Goal: Task Accomplishment & Management: Use online tool/utility

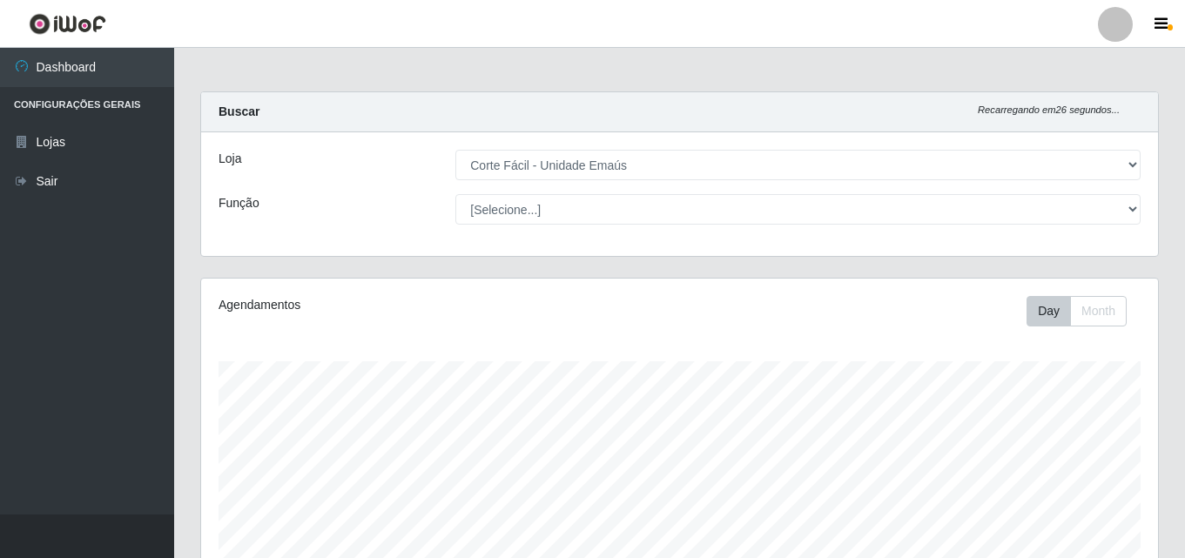
select select "201"
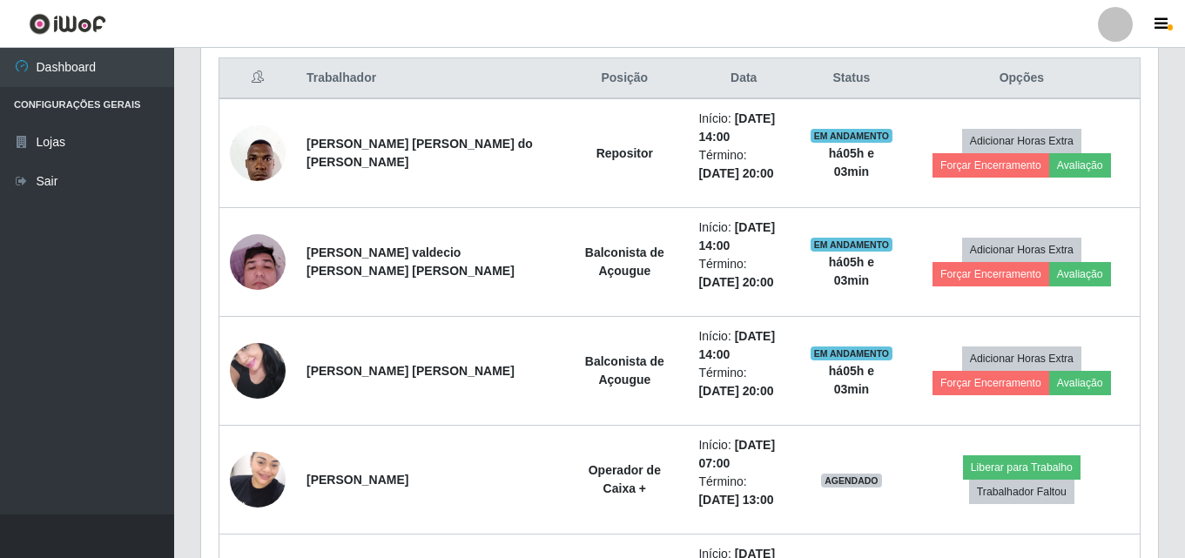
scroll to position [614, 0]
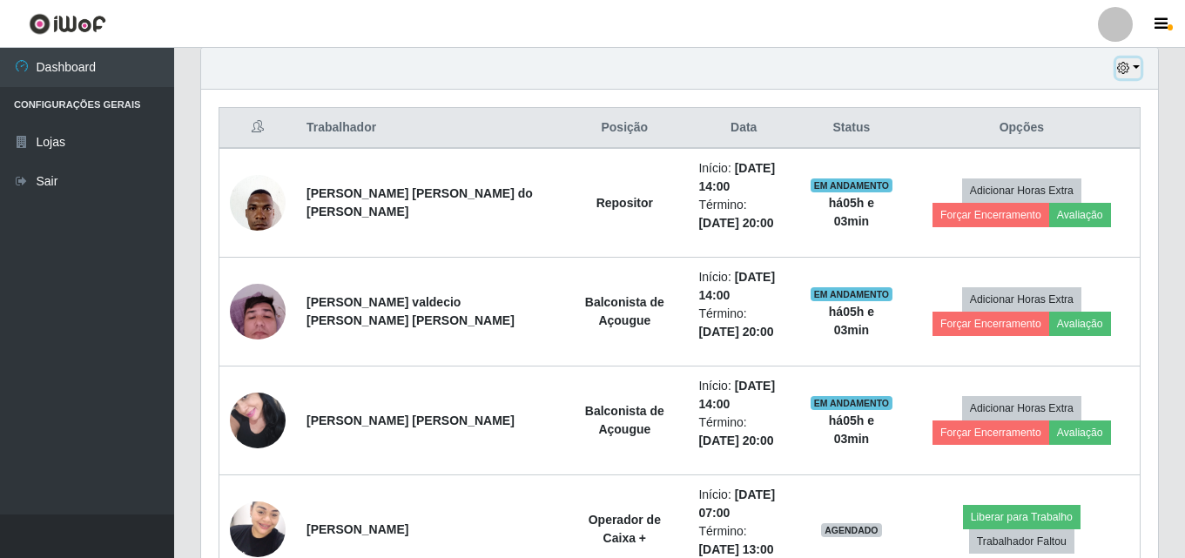
click at [1131, 67] on button "button" at bounding box center [1128, 68] width 24 height 20
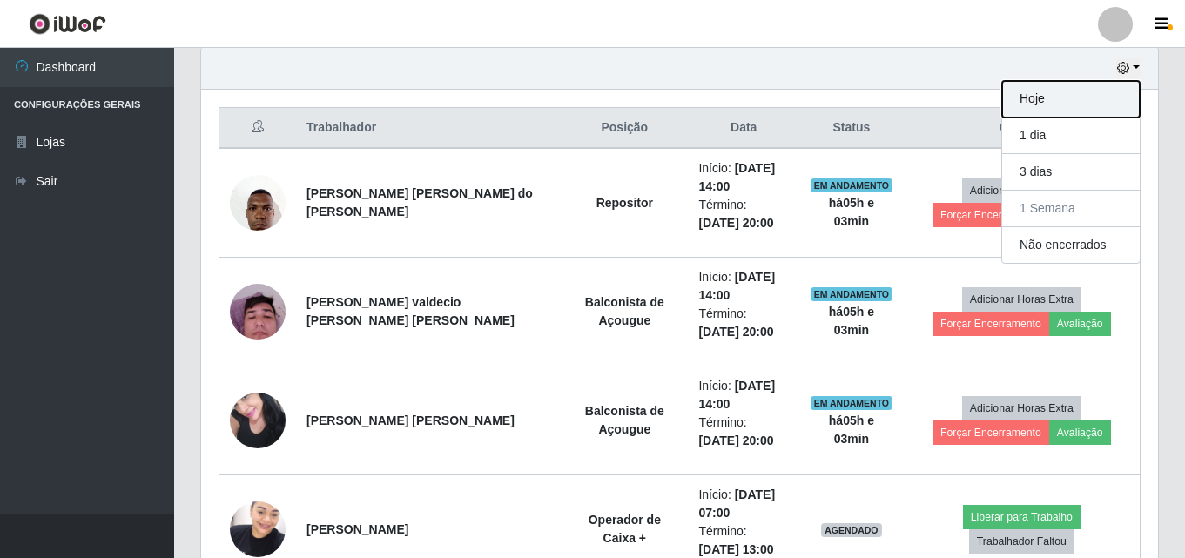
click at [1062, 110] on button "Hoje" at bounding box center [1071, 99] width 138 height 37
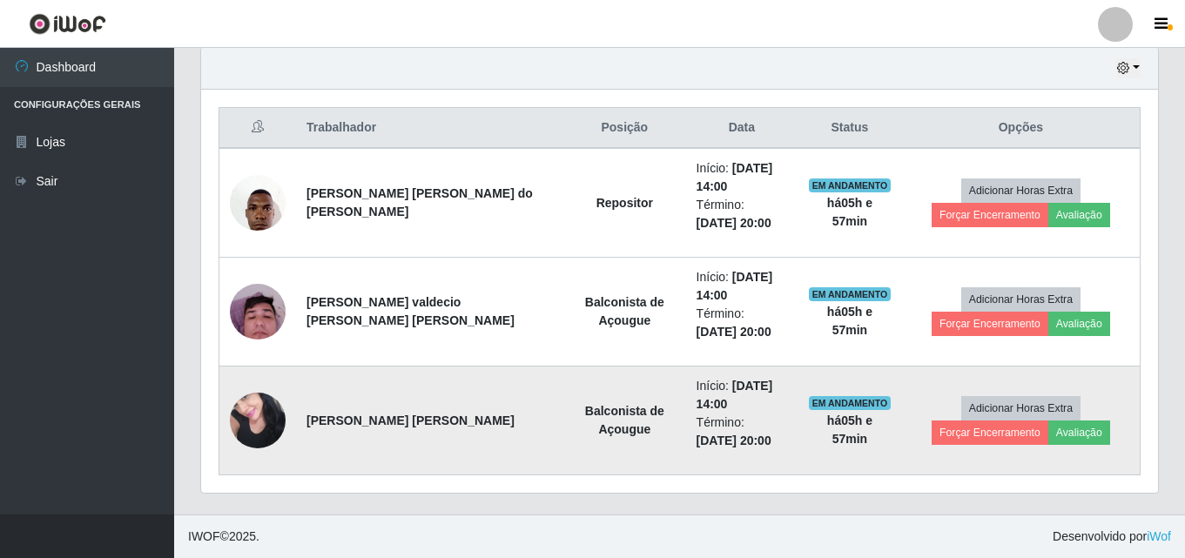
click at [264, 427] on img at bounding box center [258, 420] width 56 height 74
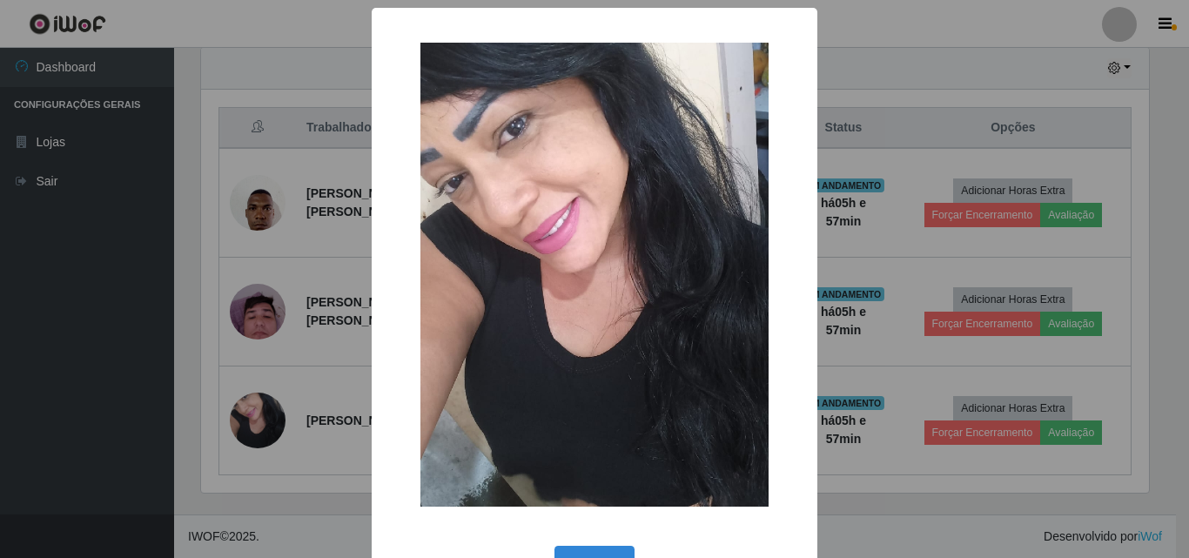
click at [600, 545] on div "OK Cancel" at bounding box center [594, 566] width 411 height 50
click at [591, 549] on button "OK" at bounding box center [594, 566] width 81 height 41
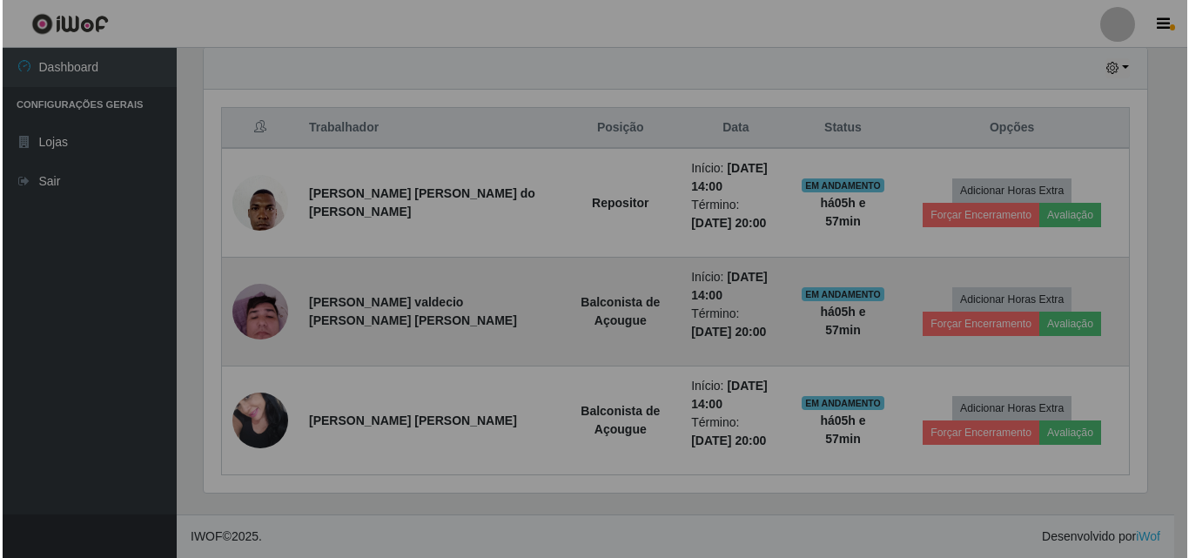
scroll to position [361, 957]
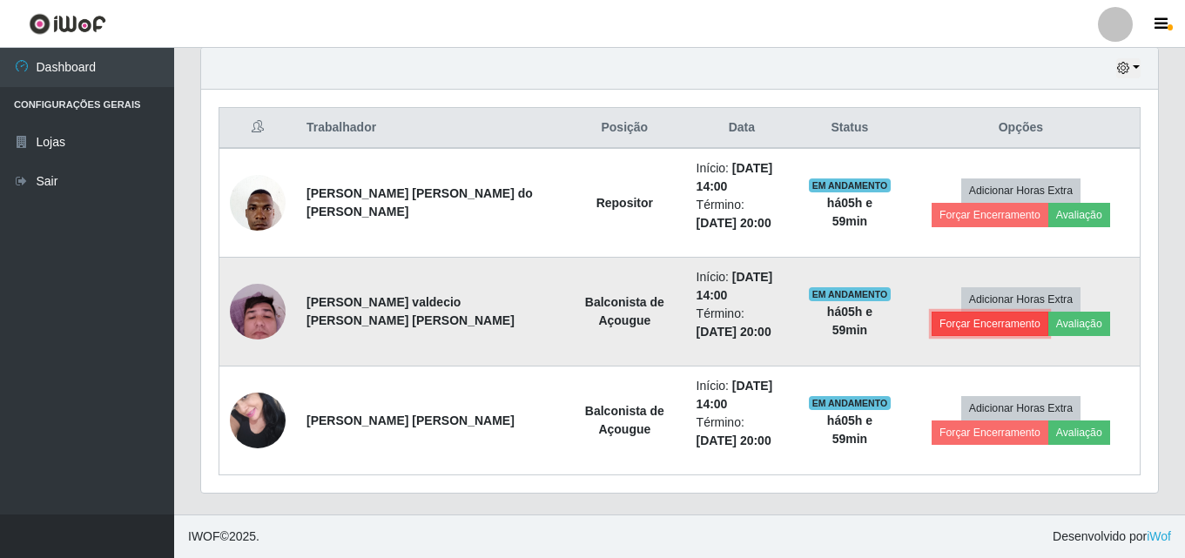
click at [1048, 312] on button "Forçar Encerramento" at bounding box center [989, 324] width 117 height 24
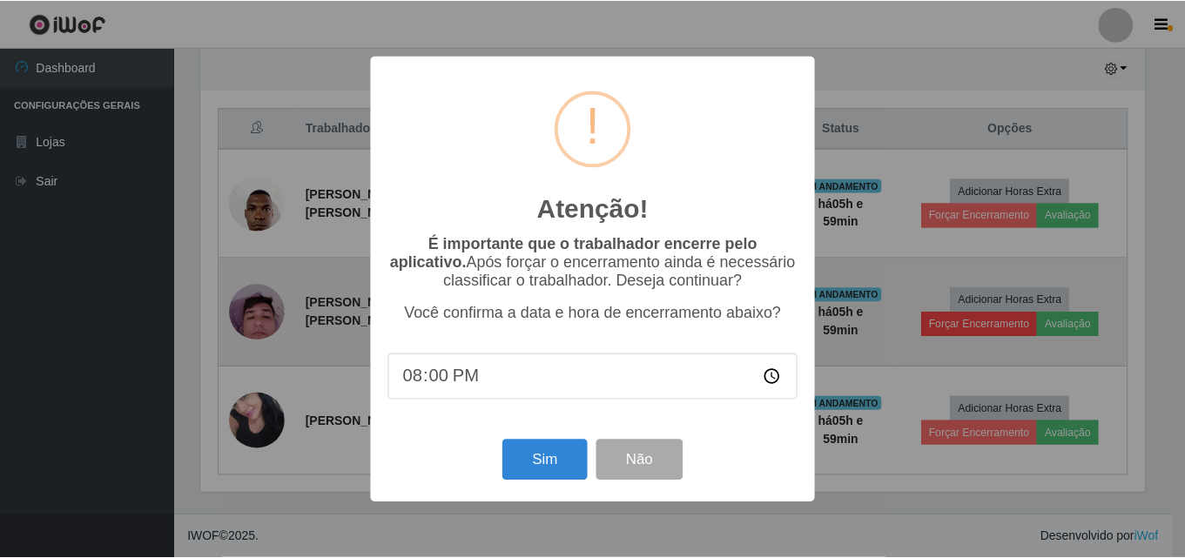
scroll to position [361, 948]
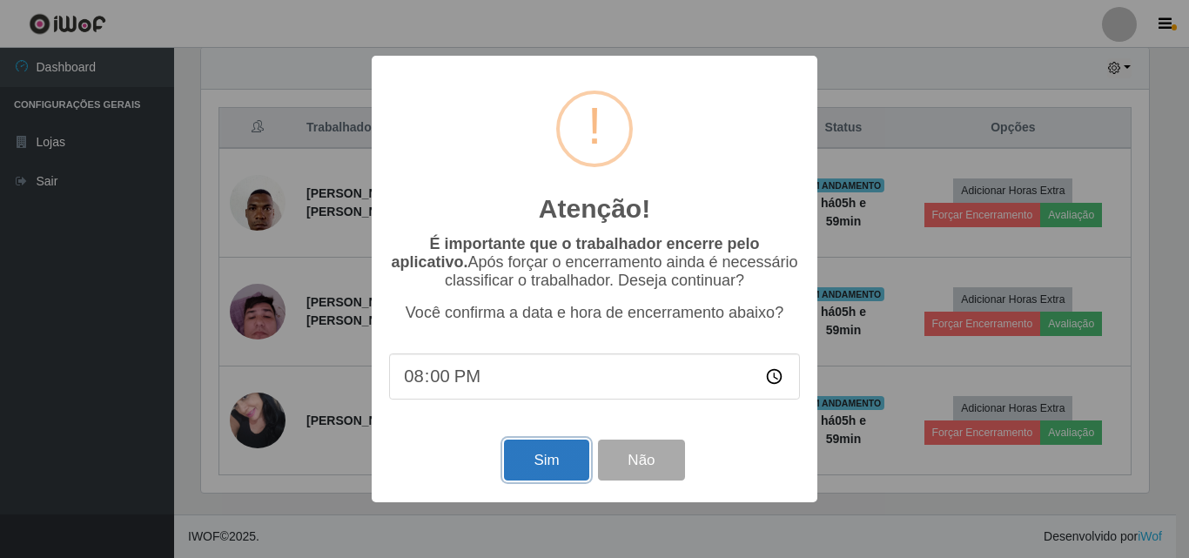
click at [525, 473] on button "Sim" at bounding box center [546, 460] width 84 height 41
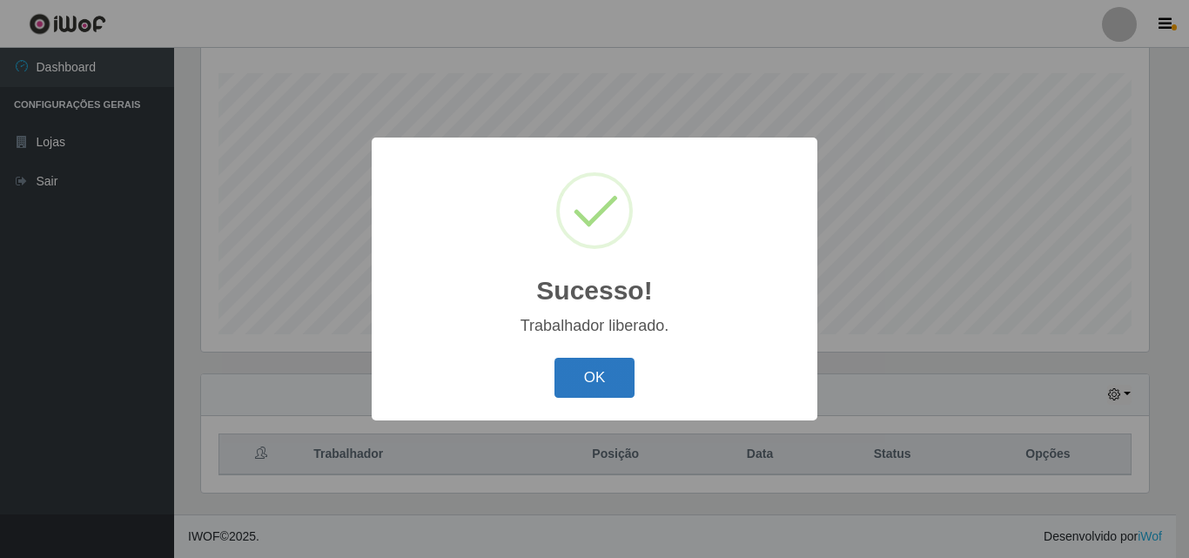
click at [583, 388] on button "OK" at bounding box center [594, 378] width 81 height 41
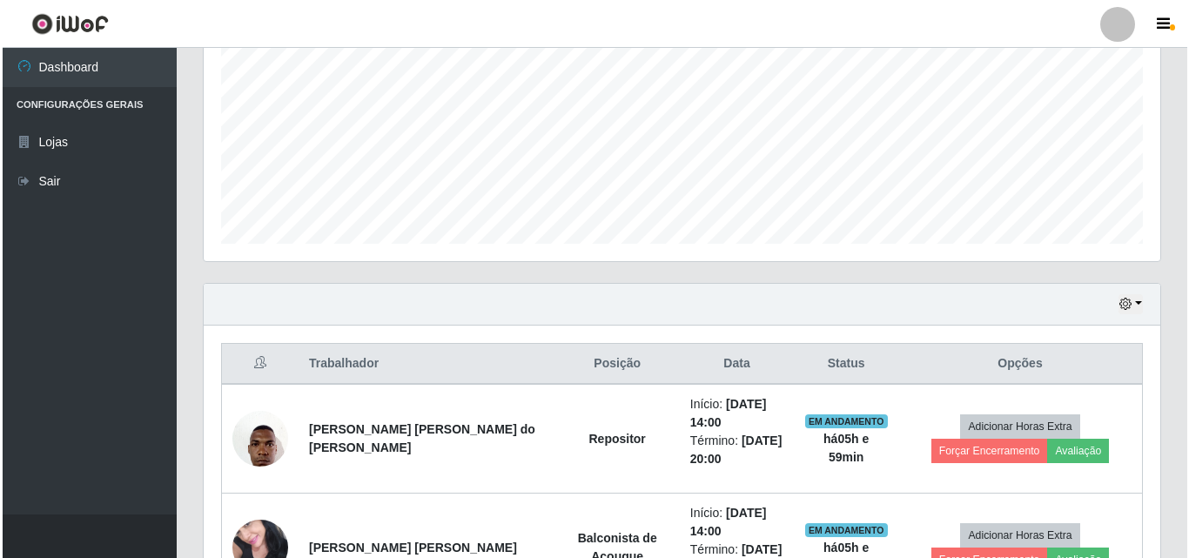
scroll to position [506, 0]
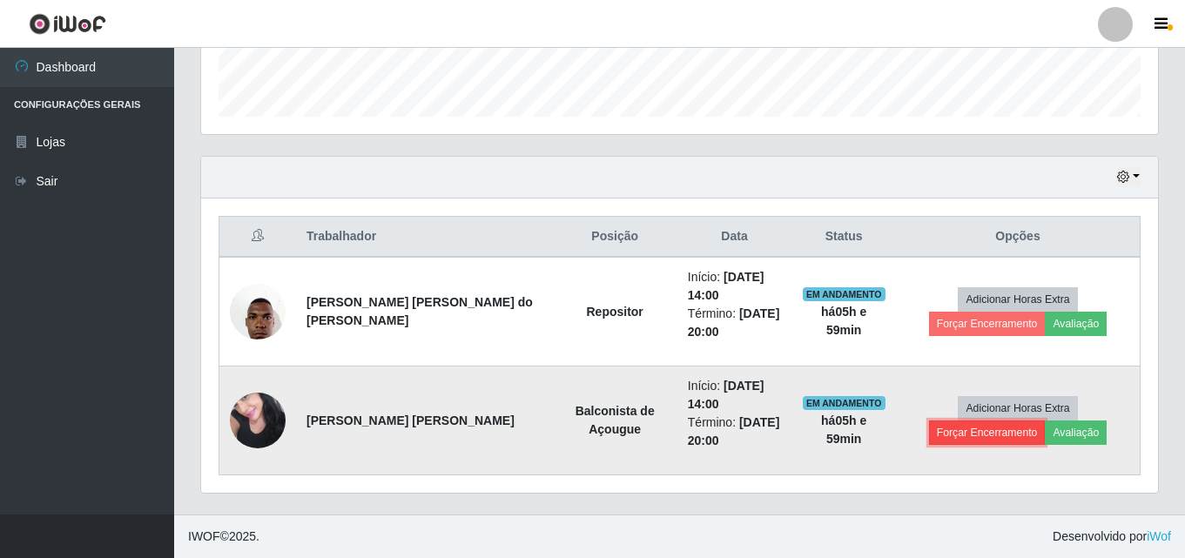
click at [1045, 420] on button "Forçar Encerramento" at bounding box center [987, 432] width 117 height 24
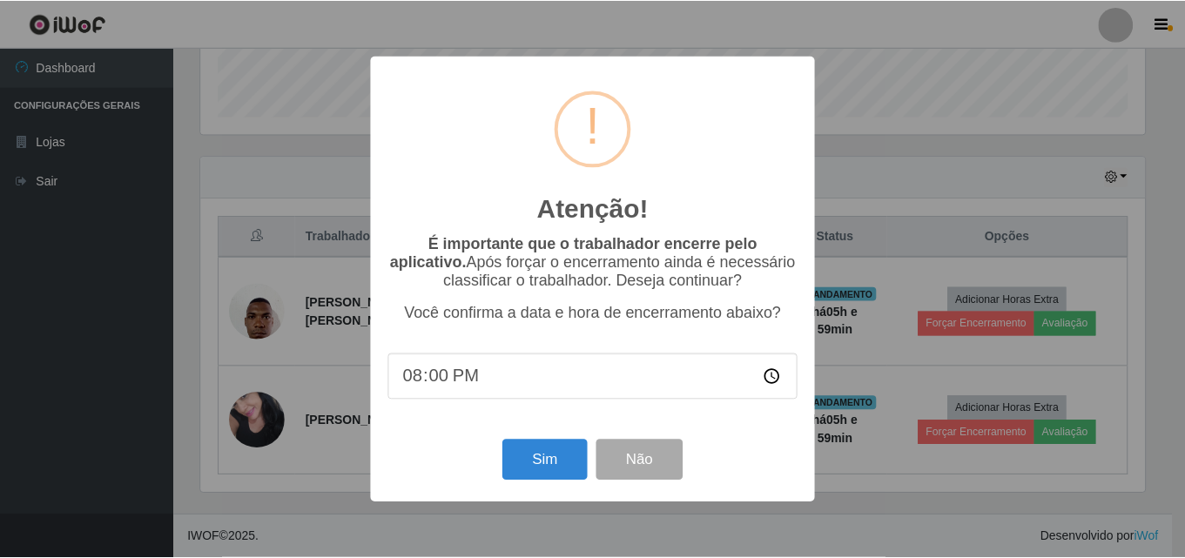
scroll to position [361, 948]
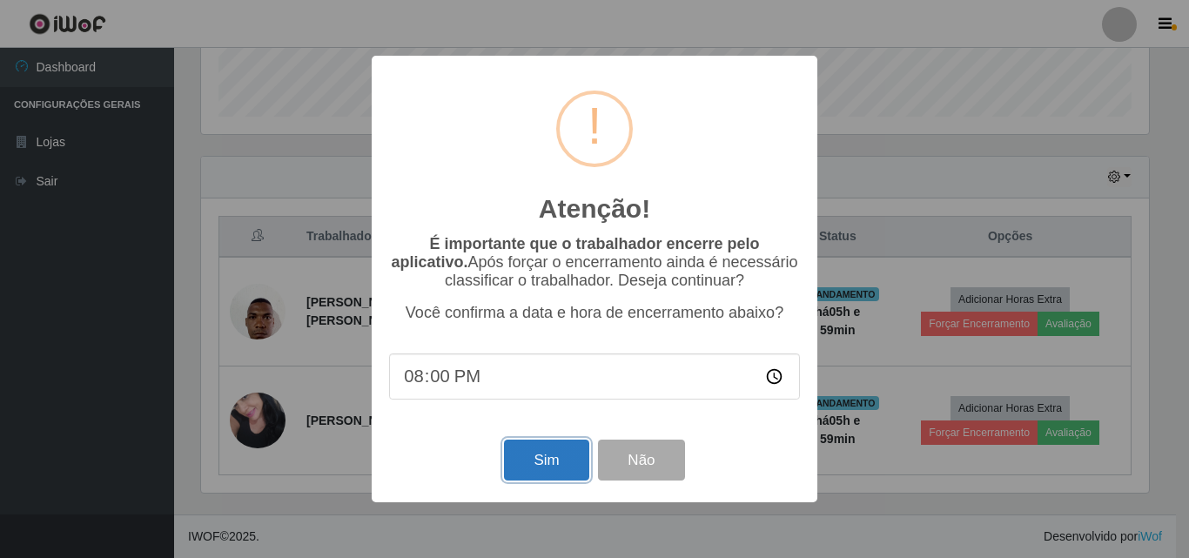
click at [557, 468] on button "Sim" at bounding box center [546, 460] width 84 height 41
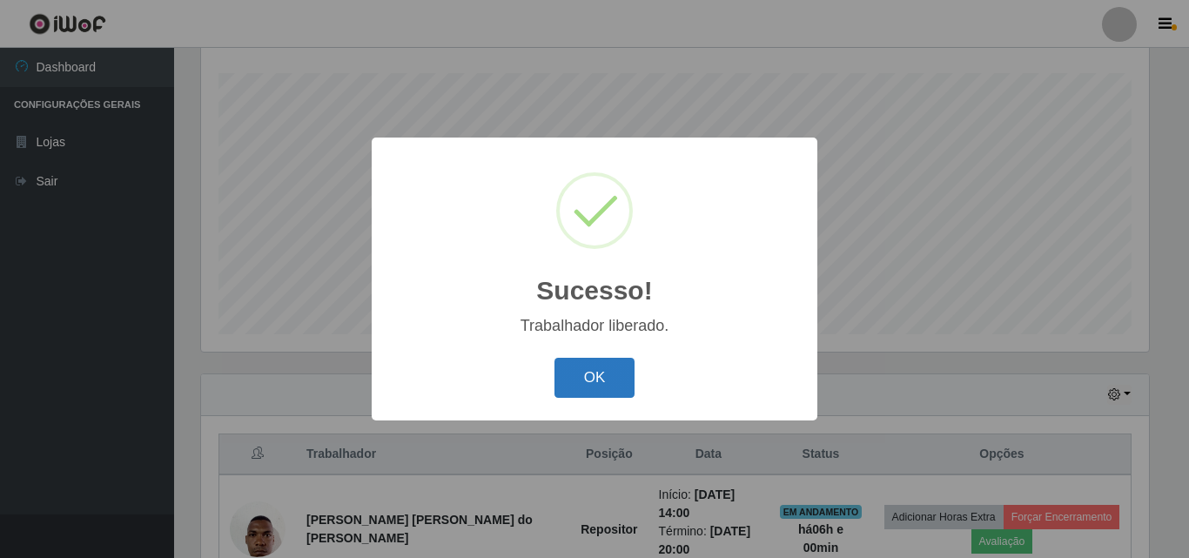
click at [608, 376] on button "OK" at bounding box center [594, 378] width 81 height 41
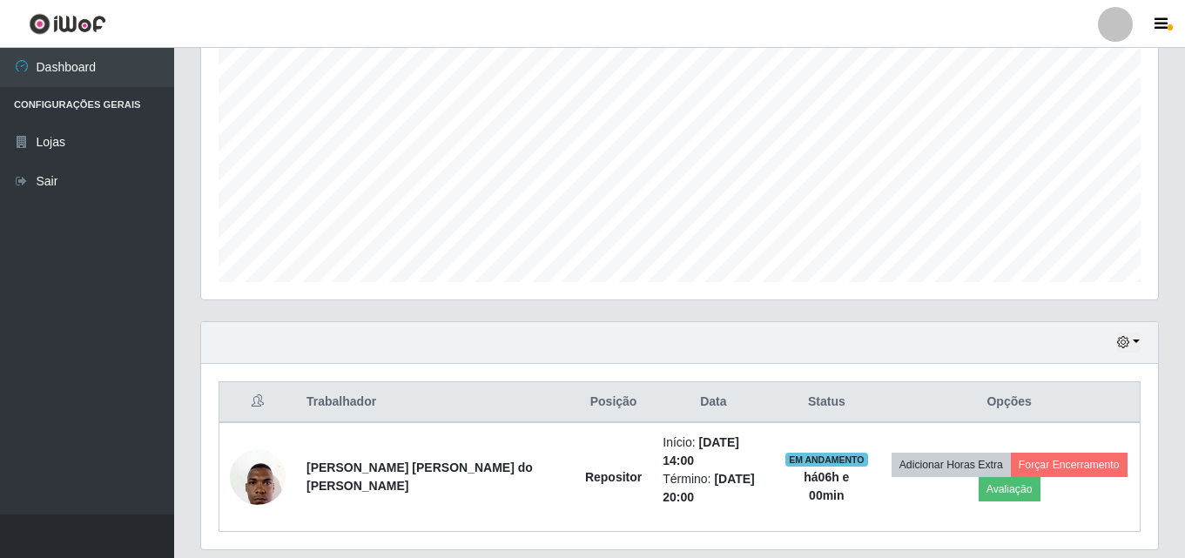
scroll to position [397, 0]
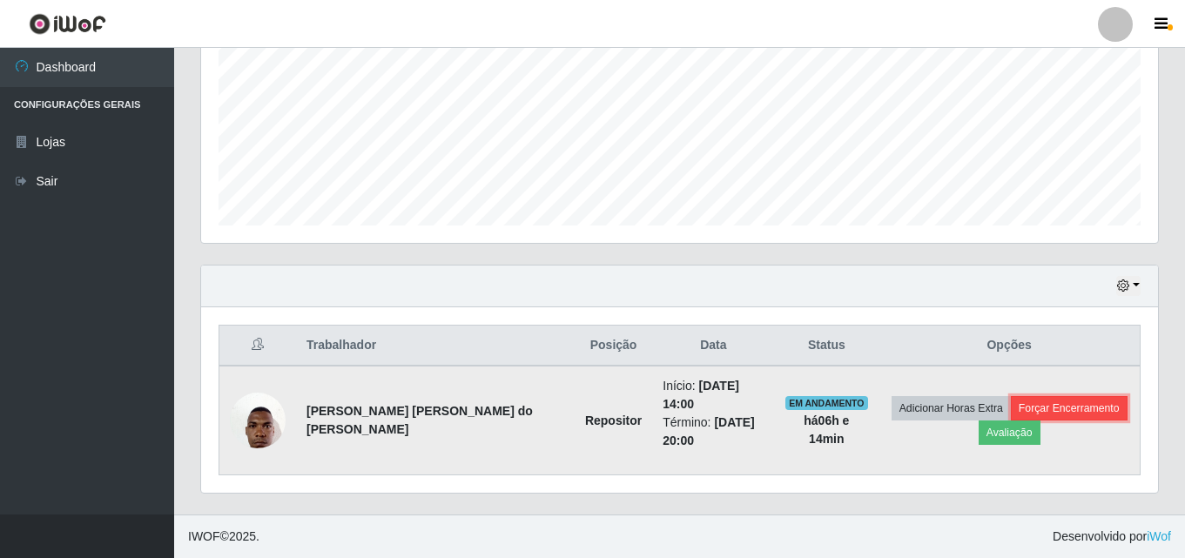
click at [1094, 413] on button "Forçar Encerramento" at bounding box center [1068, 408] width 117 height 24
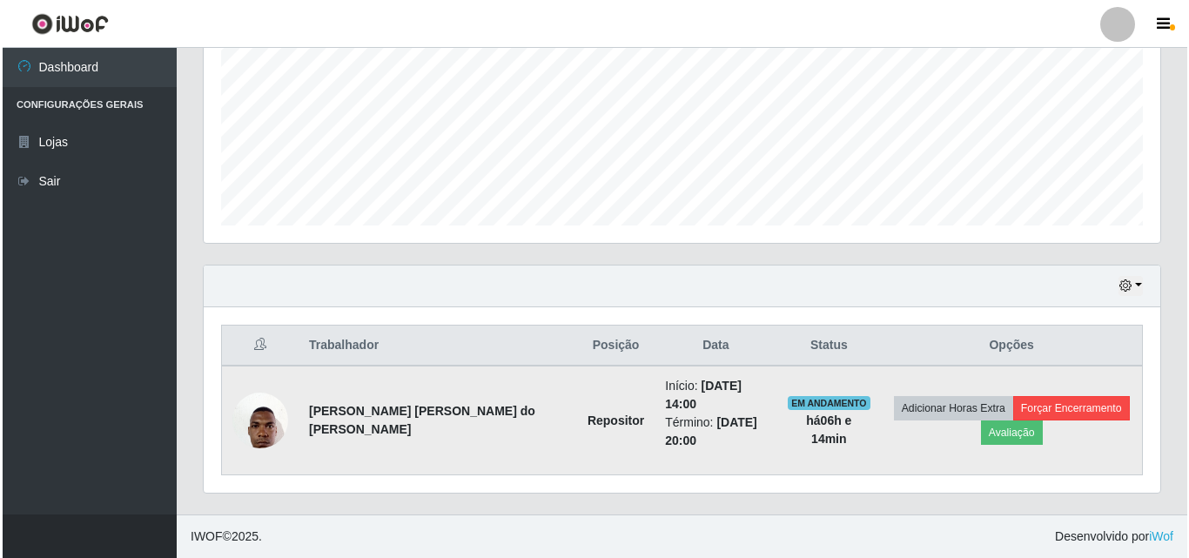
scroll to position [361, 948]
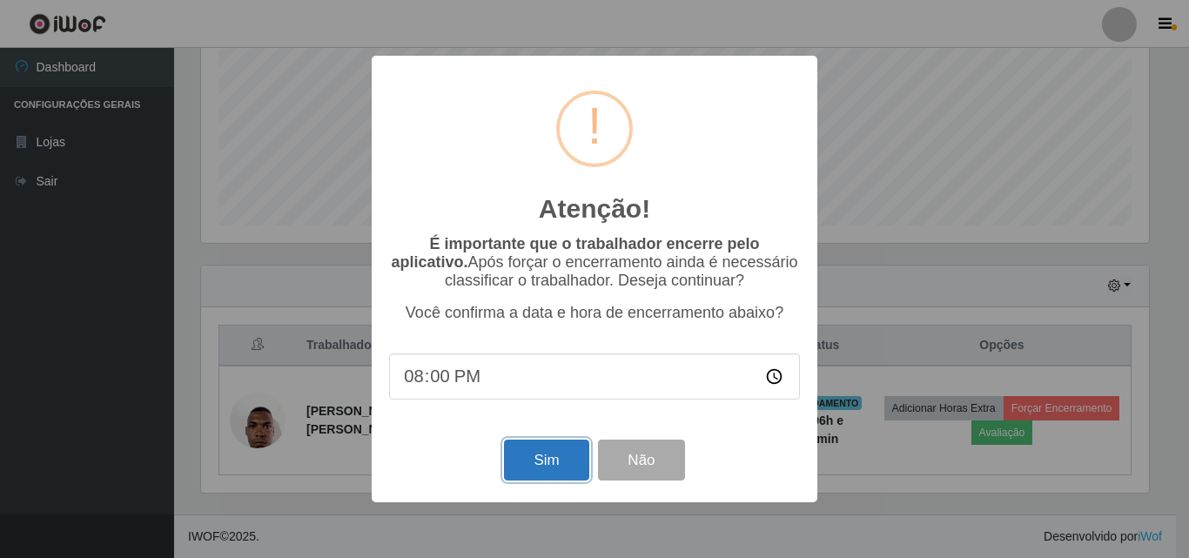
click at [545, 465] on button "Sim" at bounding box center [546, 460] width 84 height 41
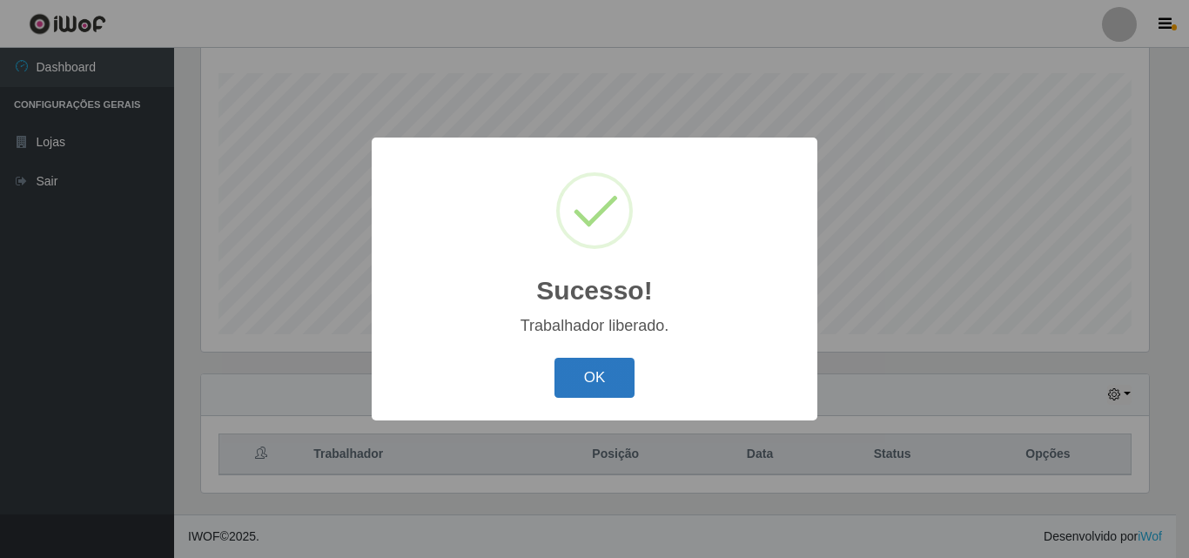
click at [597, 367] on button "OK" at bounding box center [594, 378] width 81 height 41
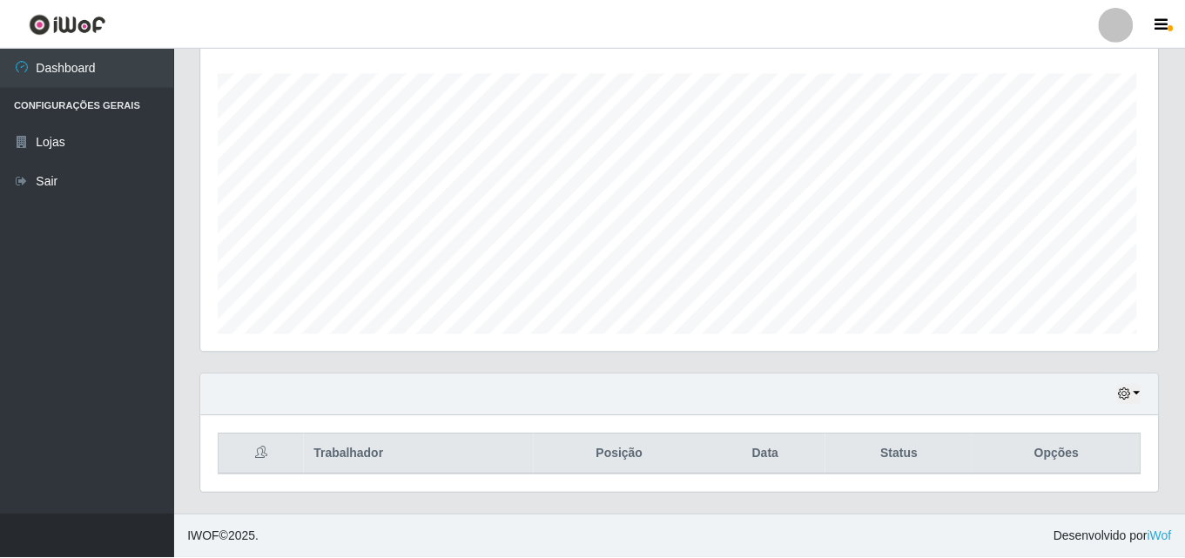
scroll to position [361, 957]
